Goal: Find contact information: Find contact information

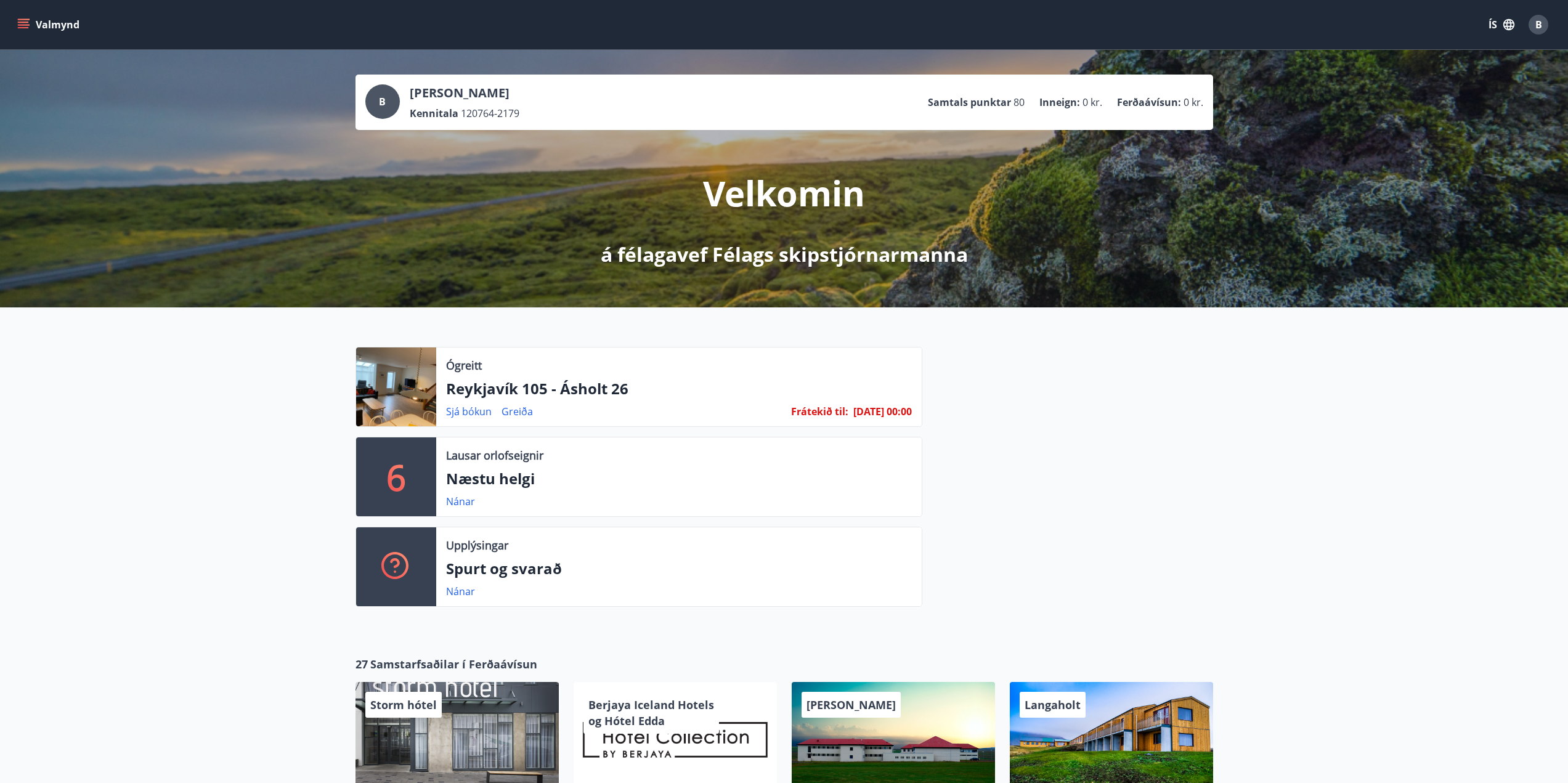
click at [658, 387] on p "Reykjavík 105 - Ásholt 26" at bounding box center [678, 389] width 466 height 21
click at [585, 394] on p "Reykjavík 105 - Ásholt 26" at bounding box center [678, 389] width 466 height 21
